Goal: Complete application form

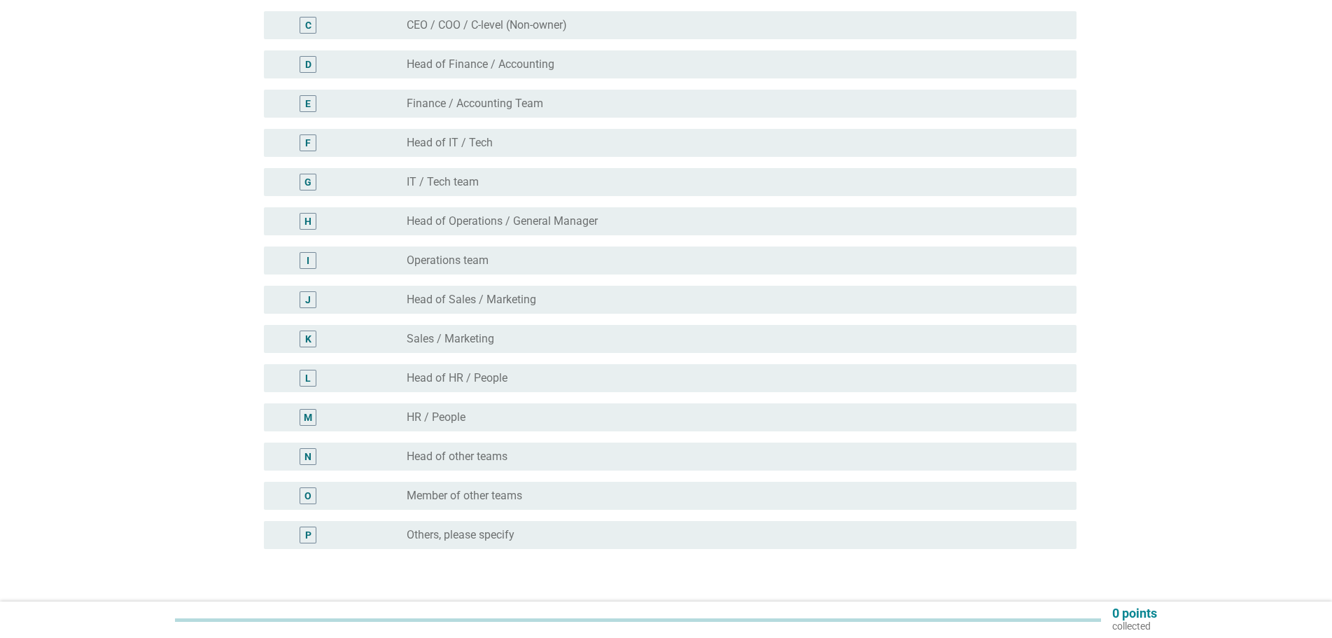
scroll to position [264, 0]
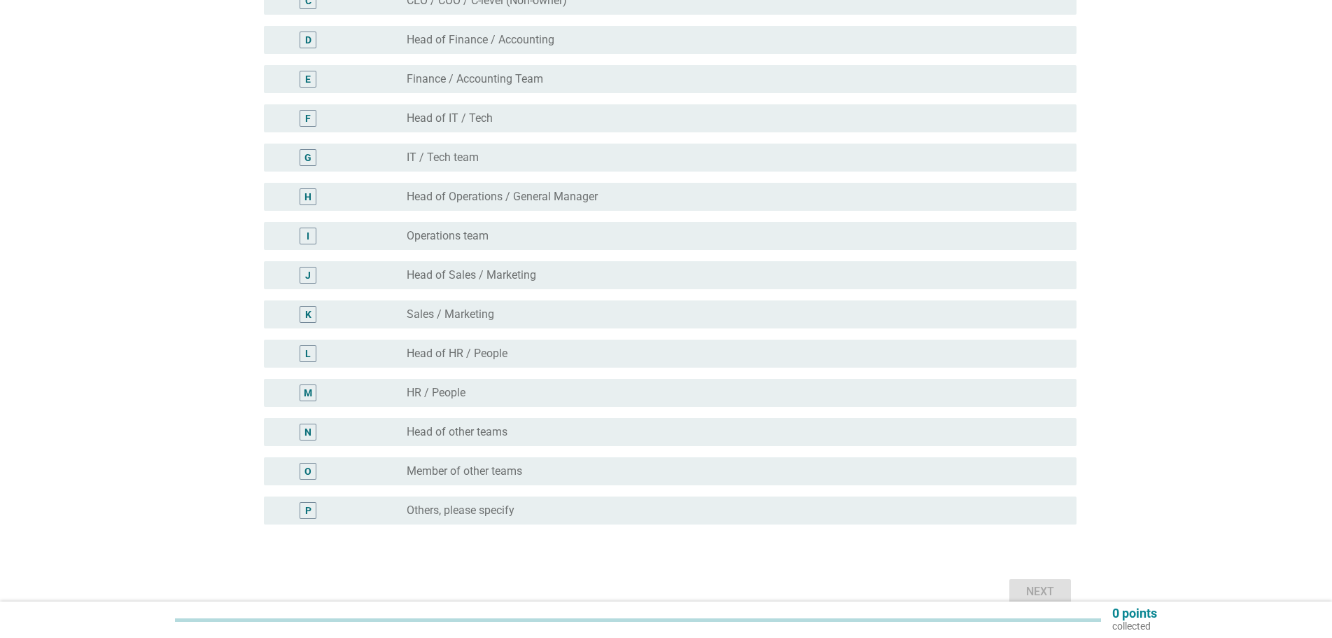
click at [571, 511] on div "radio_button_unchecked Others, please specify" at bounding box center [730, 510] width 647 height 14
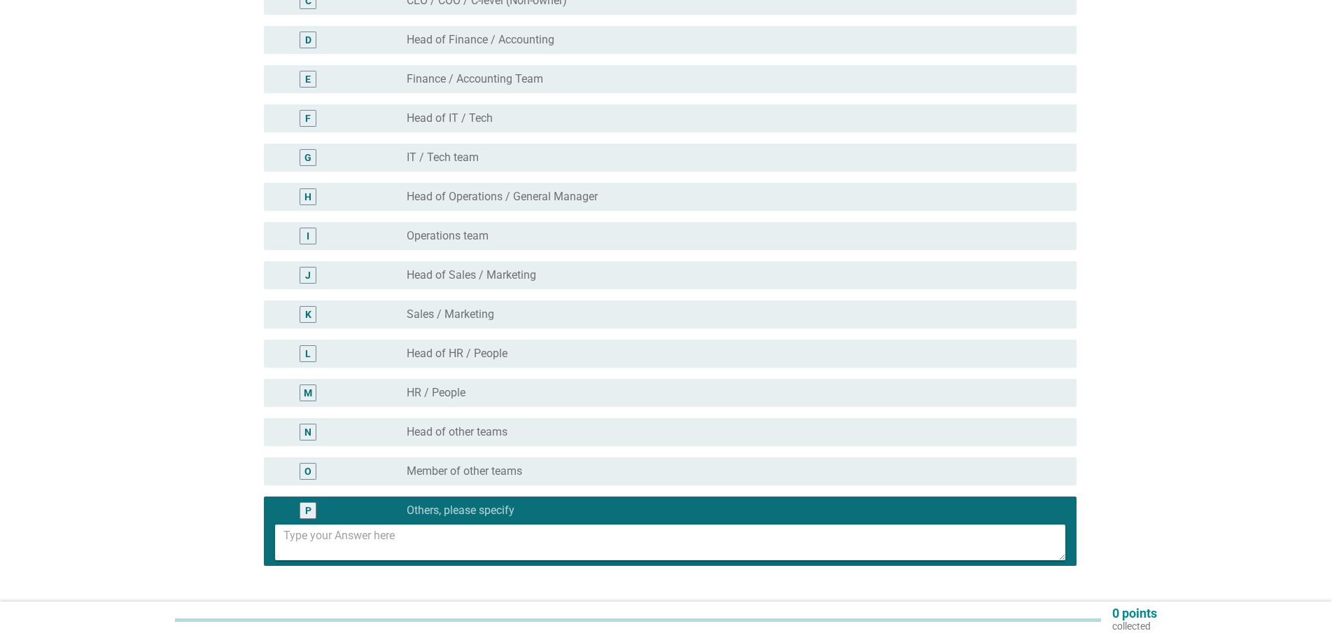
click at [507, 539] on textarea at bounding box center [674, 542] width 782 height 36
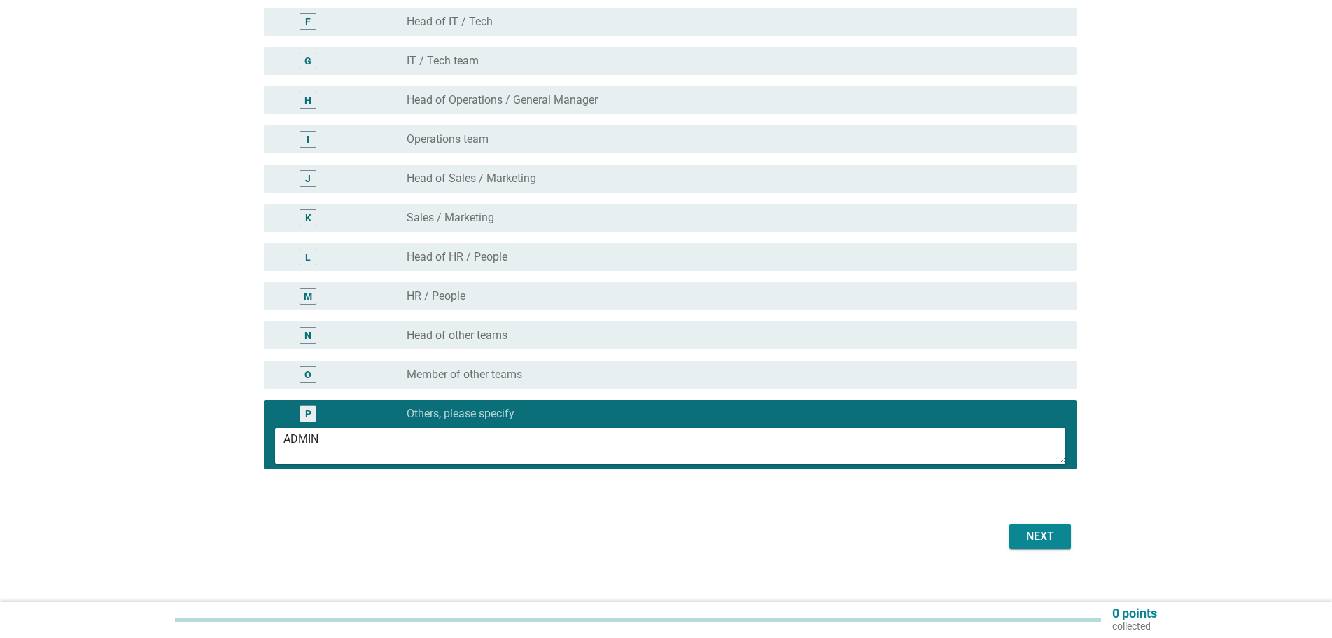
scroll to position [375, 0]
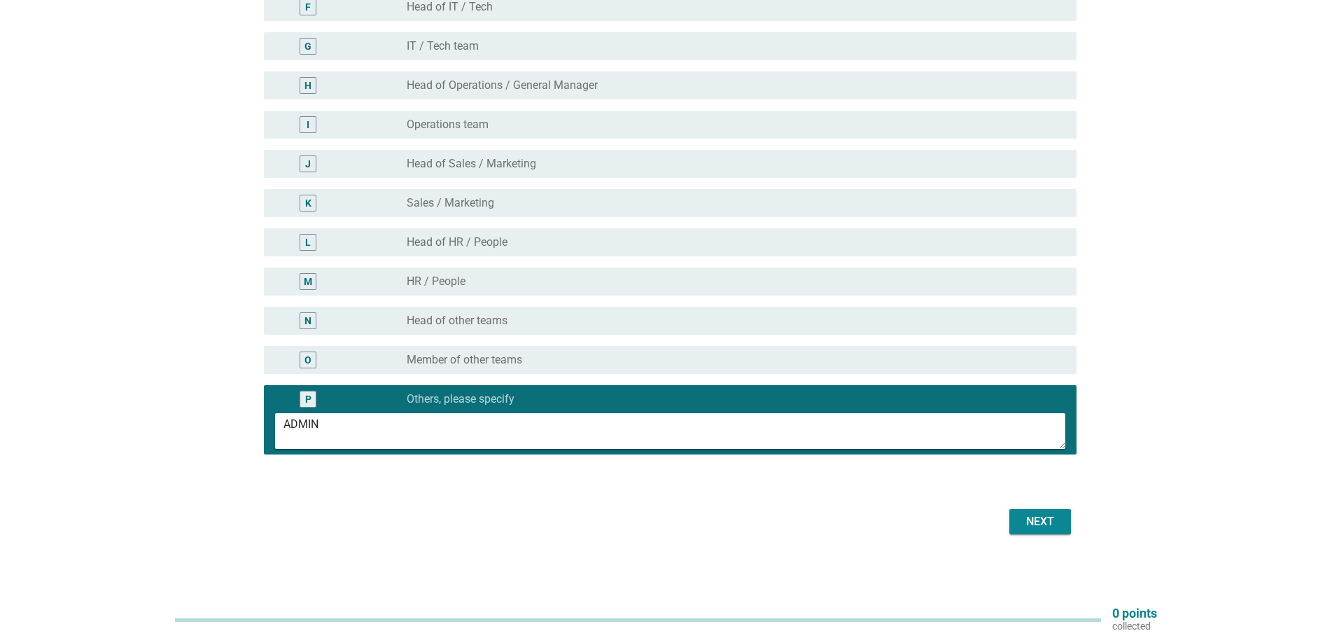
type textarea "ADMIN"
click at [1029, 514] on div "Next" at bounding box center [1039, 521] width 39 height 17
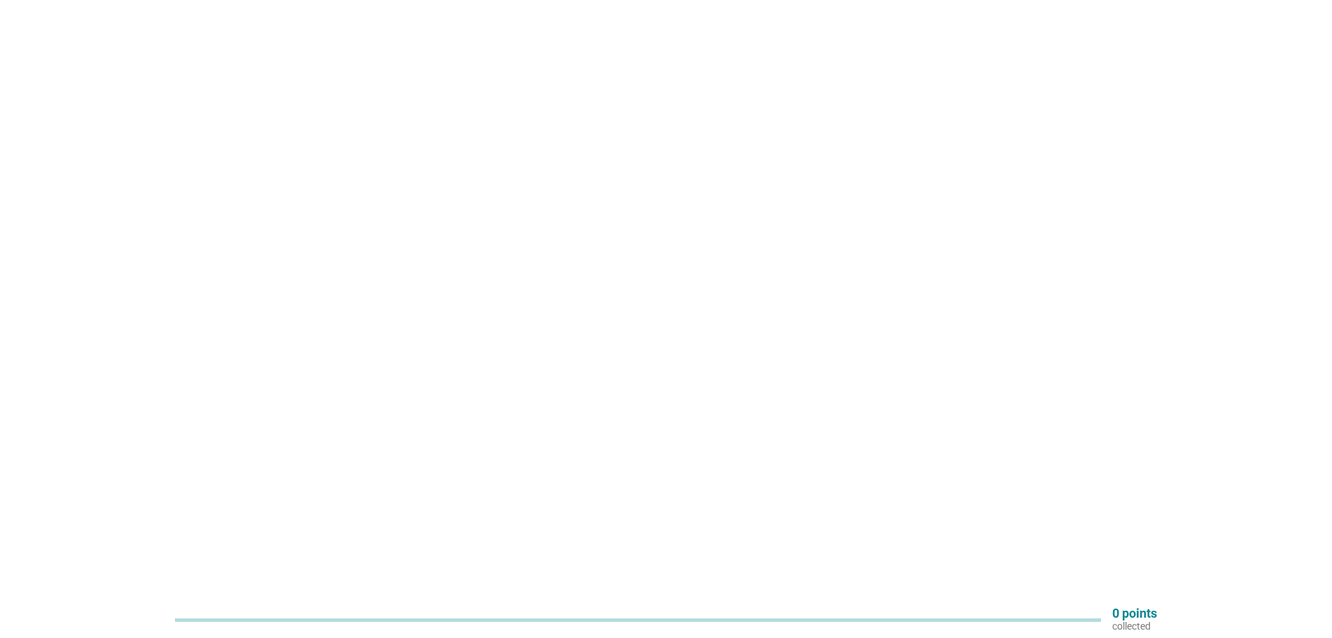
scroll to position [0, 0]
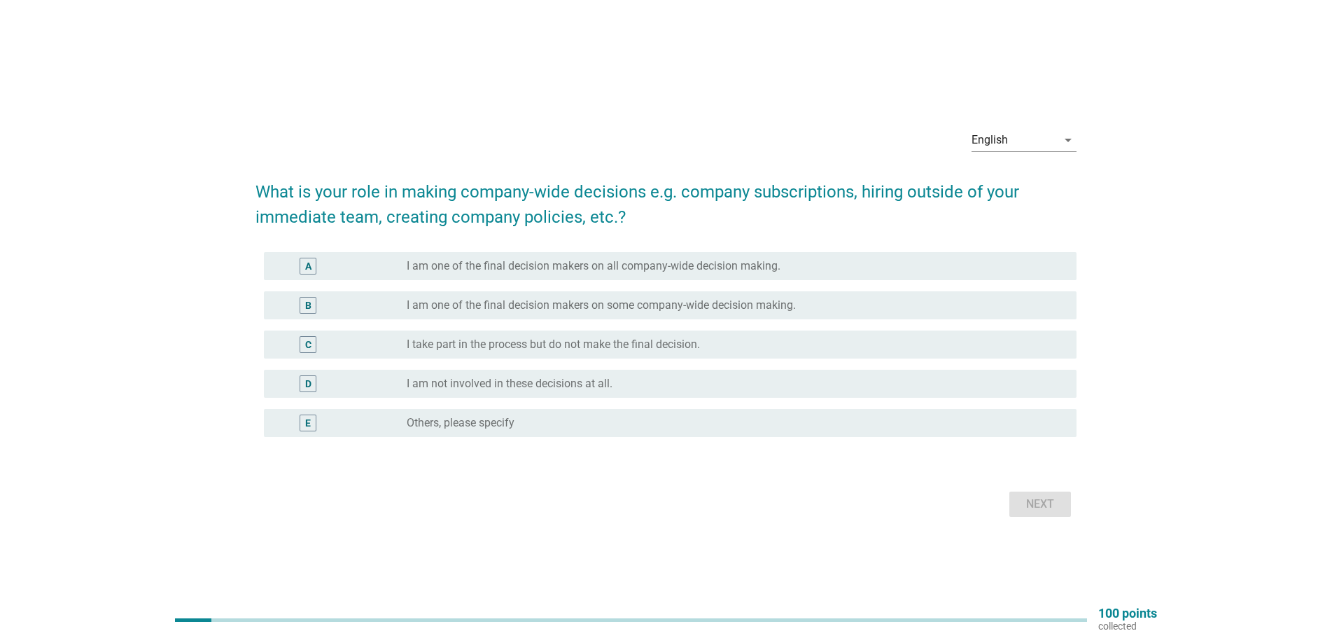
click at [501, 339] on label "I take part in the process but do not make the final decision." at bounding box center [553, 344] width 293 height 14
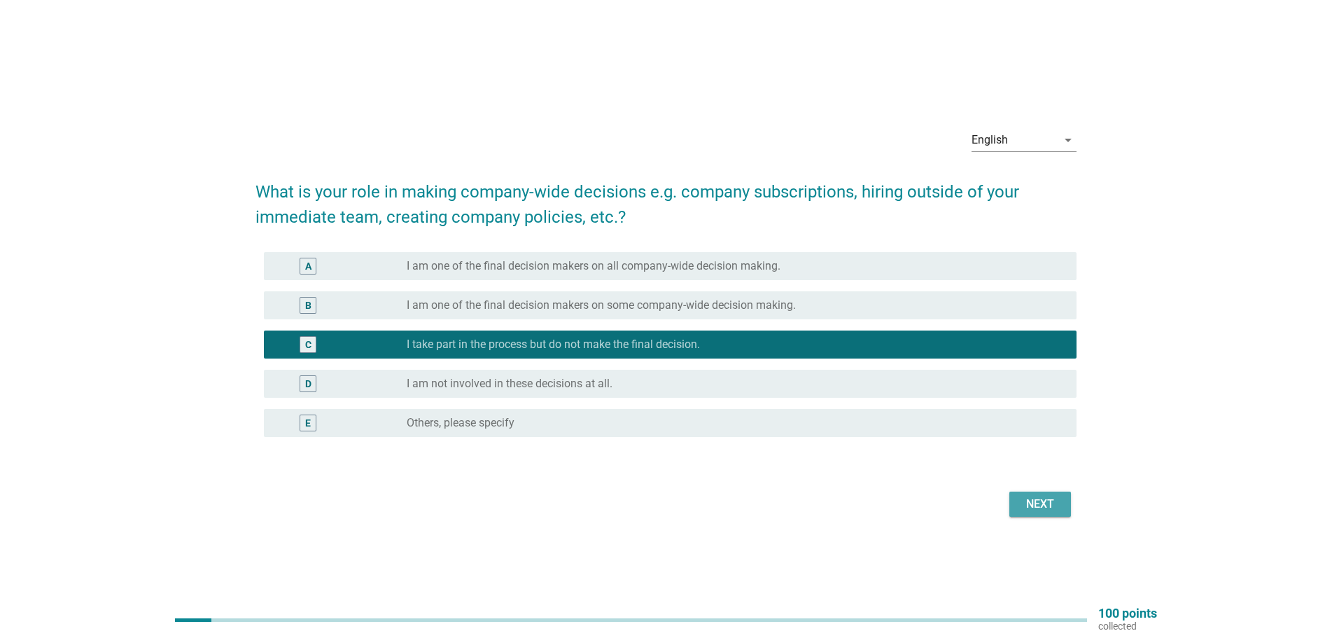
click at [1029, 497] on div "Next" at bounding box center [1039, 503] width 39 height 17
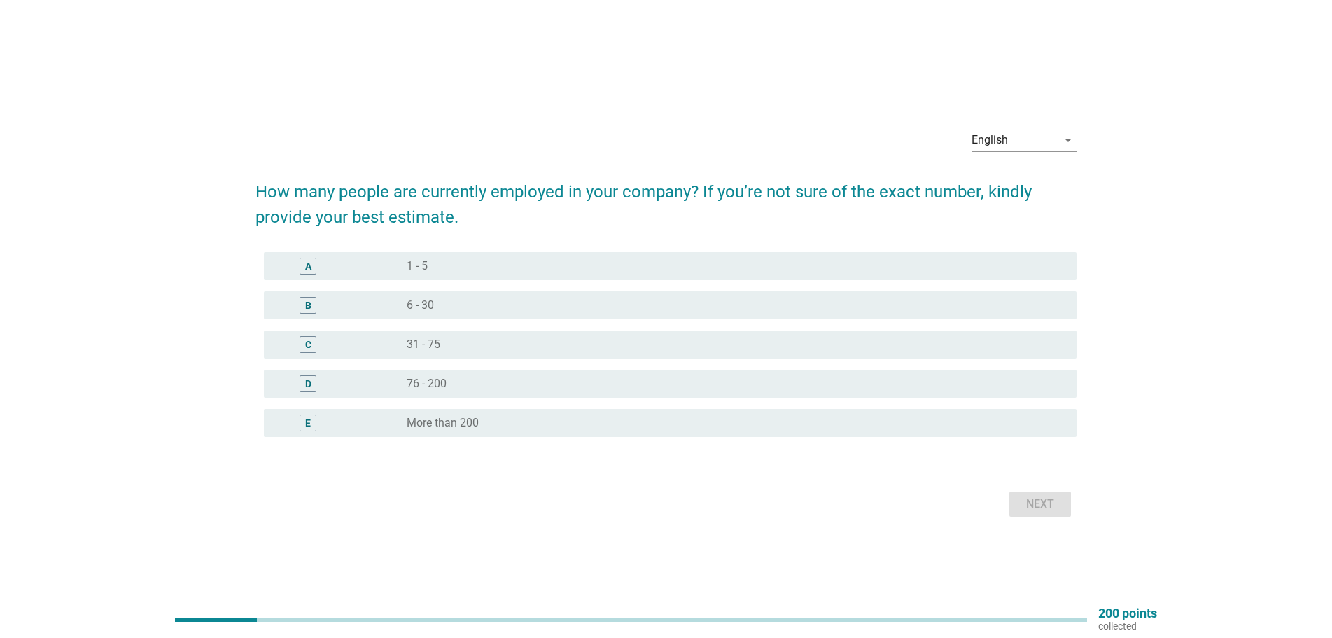
click at [670, 385] on div "radio_button_unchecked 76 - 200" at bounding box center [730, 384] width 647 height 14
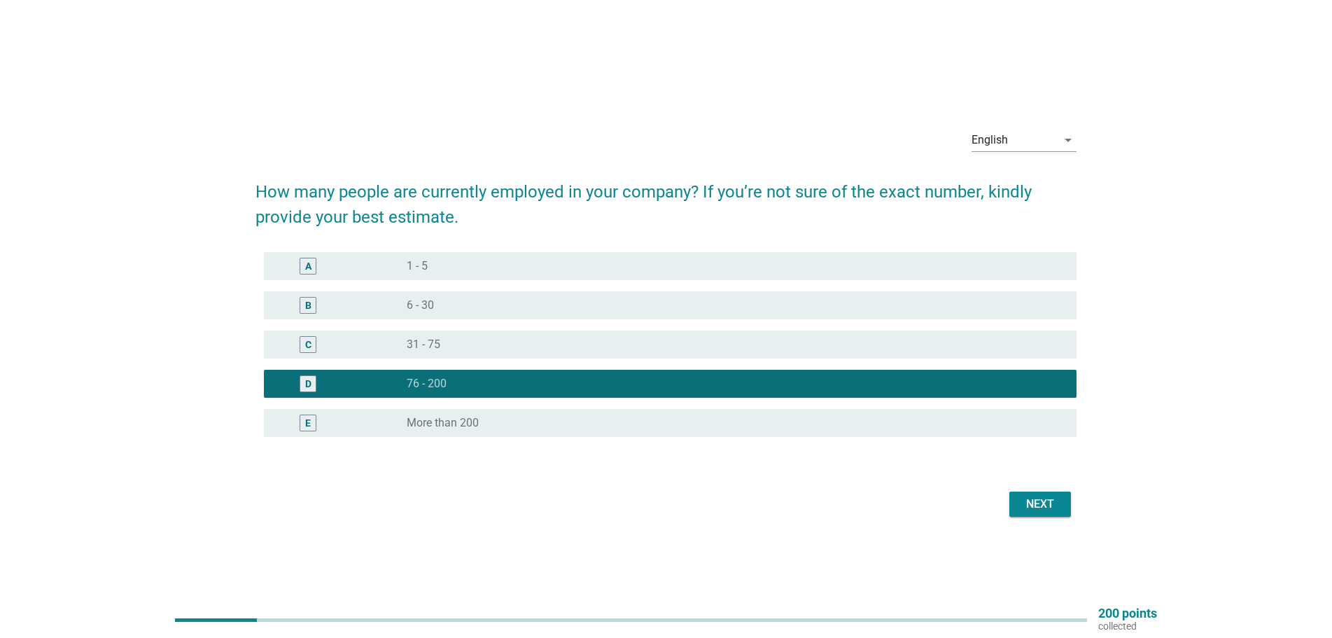
click at [668, 421] on div "radio_button_unchecked More than 200" at bounding box center [730, 423] width 647 height 14
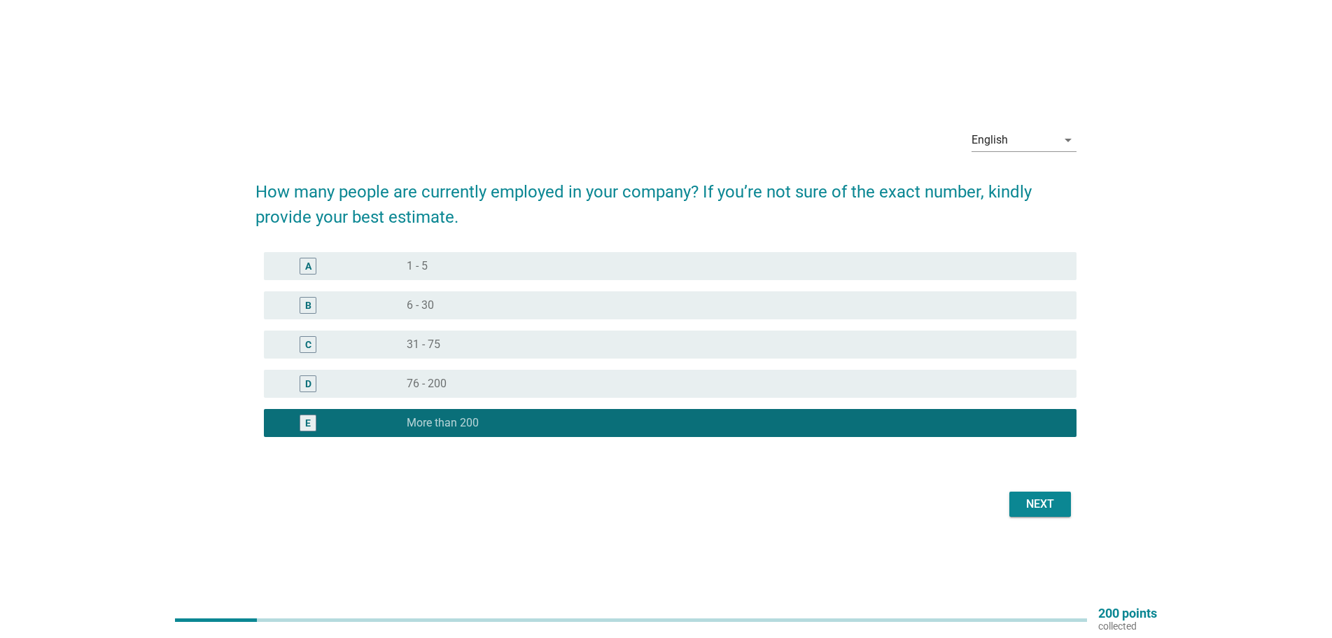
click at [1036, 498] on div "Next" at bounding box center [1039, 503] width 39 height 17
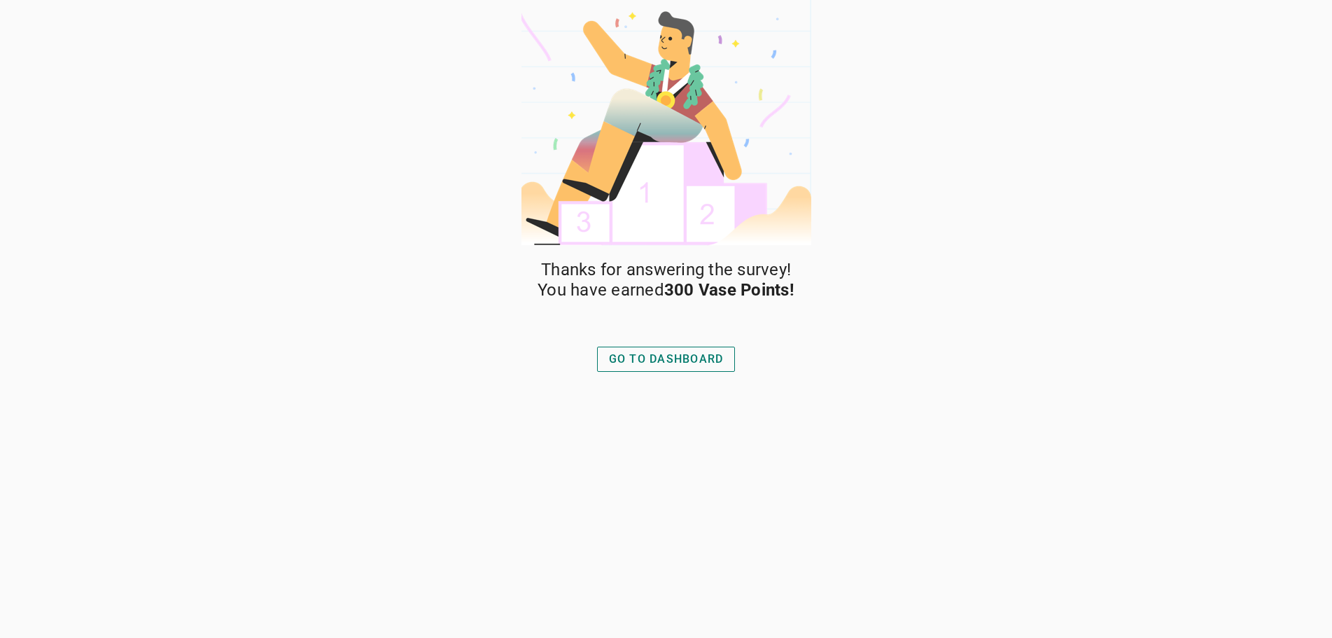
click at [649, 354] on div "GO TO DASHBOARD" at bounding box center [666, 359] width 115 height 17
